Goal: Transaction & Acquisition: Purchase product/service

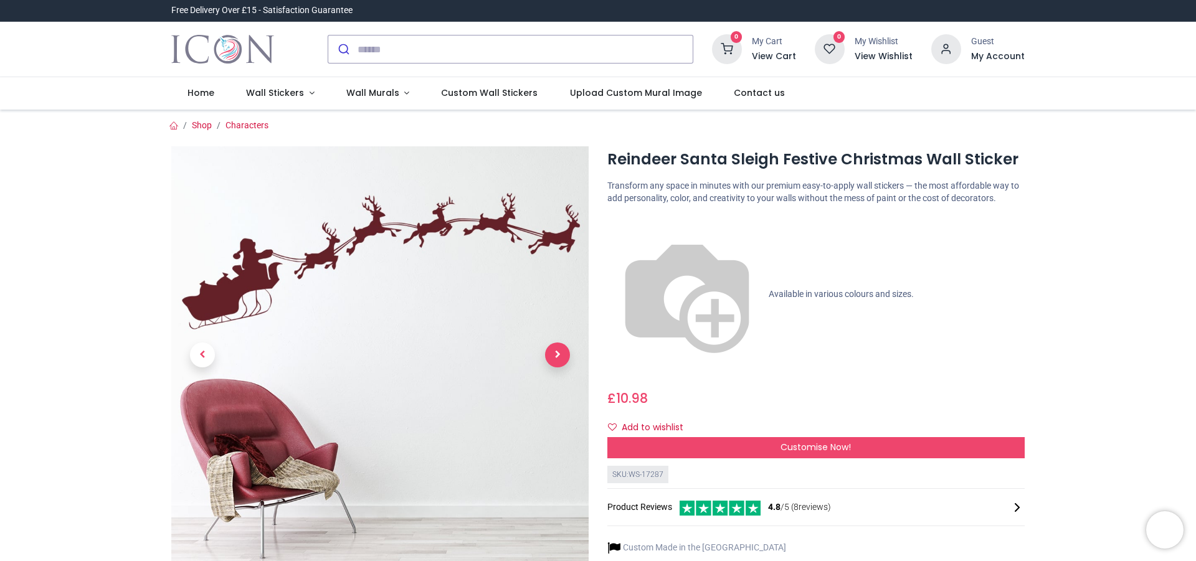
click at [561, 353] on span "Next" at bounding box center [557, 355] width 25 height 25
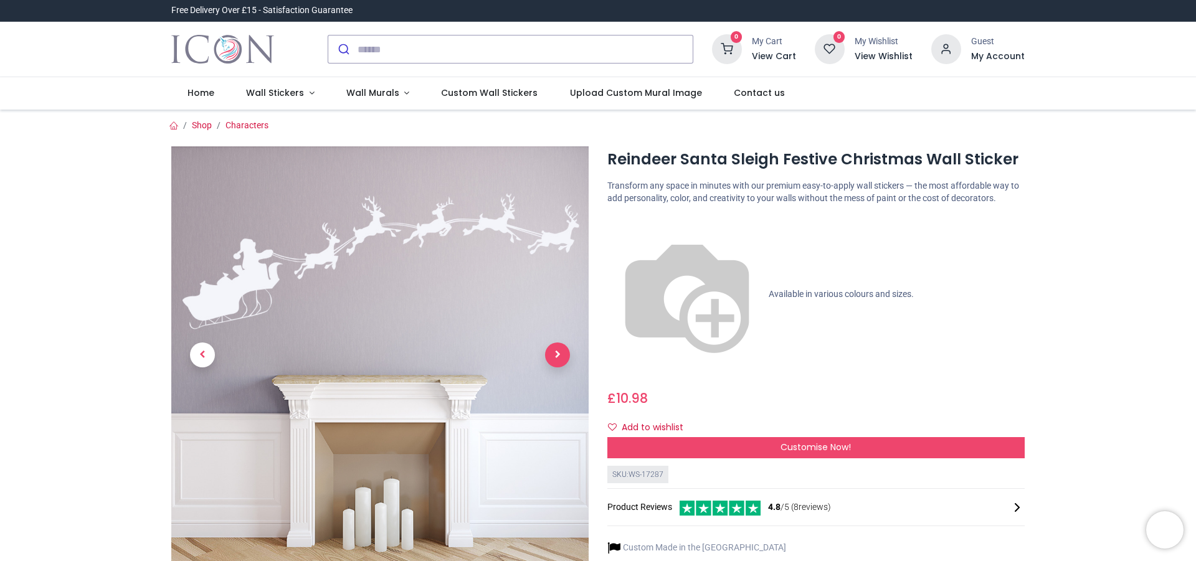
click at [561, 353] on span "Next" at bounding box center [557, 355] width 25 height 25
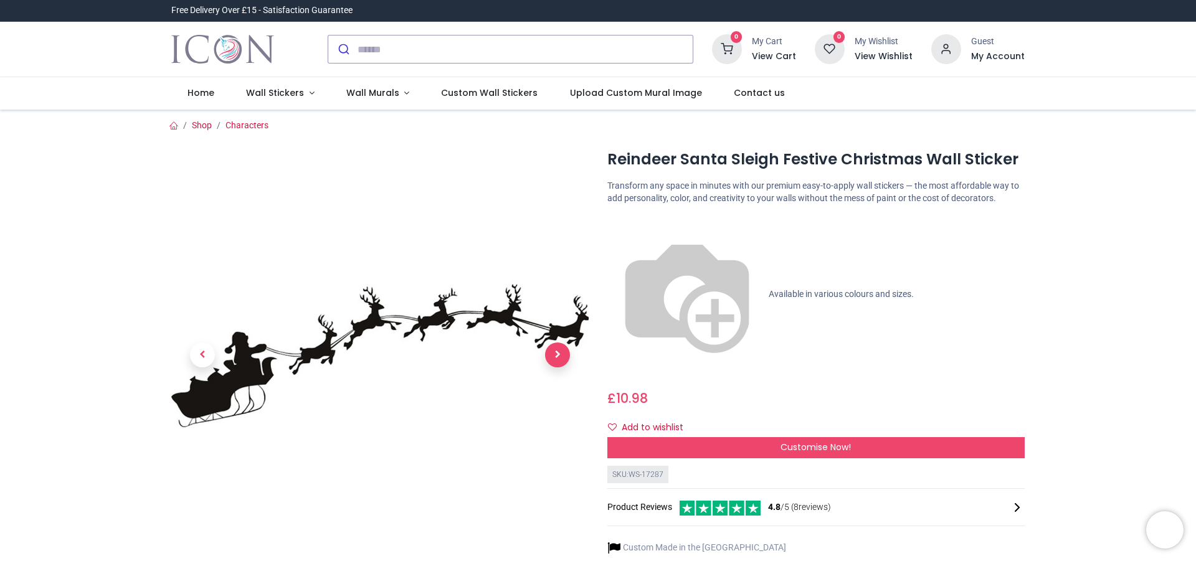
click at [561, 353] on span "Next" at bounding box center [557, 355] width 25 height 25
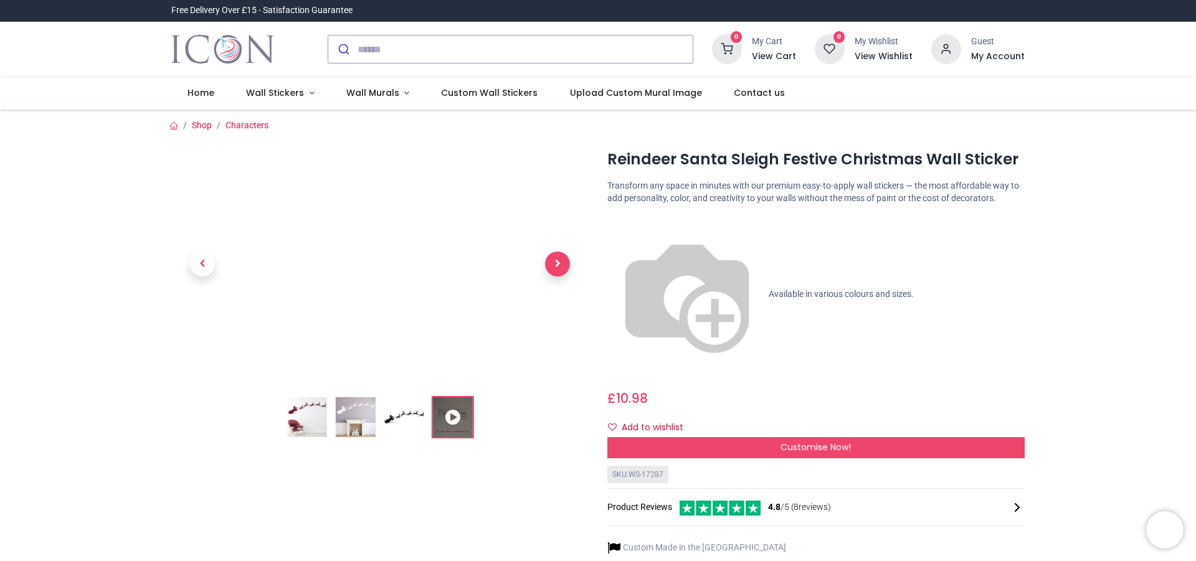
click at [554, 262] on span "Next" at bounding box center [557, 264] width 25 height 25
